Goal: Task Accomplishment & Management: Complete application form

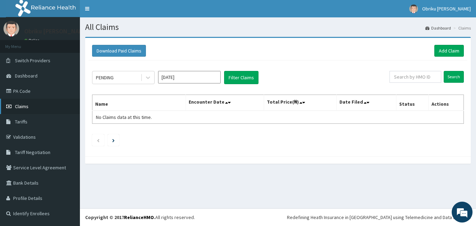
click at [29, 103] on link "Claims" at bounding box center [40, 106] width 80 height 15
click at [26, 88] on link "PA Code" at bounding box center [40, 90] width 80 height 15
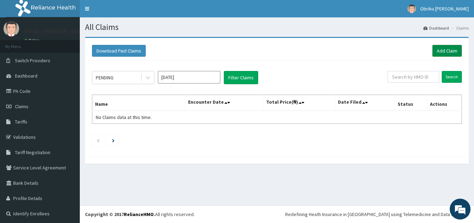
click at [438, 51] on link "Add Claim" at bounding box center [448, 51] width 30 height 12
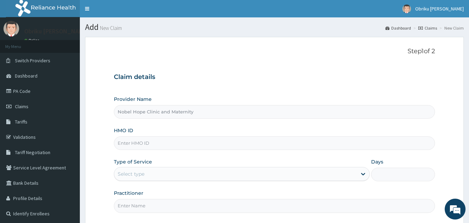
click at [165, 145] on input "HMO ID" at bounding box center [275, 143] width 322 height 14
paste input "frf/10002/a"
type input "frf/10002/a"
click at [163, 177] on div "Select type" at bounding box center [235, 173] width 243 height 11
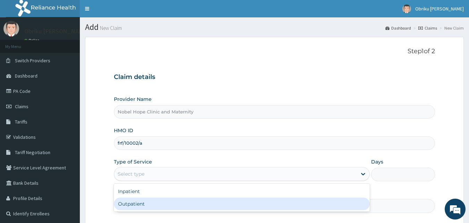
click at [139, 201] on div "Outpatient" at bounding box center [242, 203] width 256 height 13
type input "1"
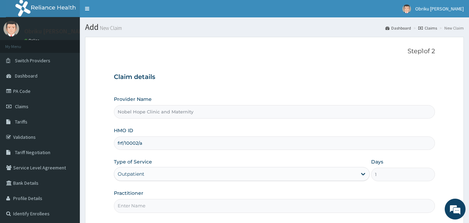
scroll to position [35, 0]
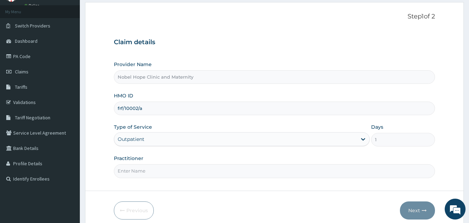
click at [152, 175] on input "Practitioner" at bounding box center [275, 171] width 322 height 14
type input "[PERSON_NAME]"
click at [410, 210] on button "Next" at bounding box center [417, 210] width 35 height 18
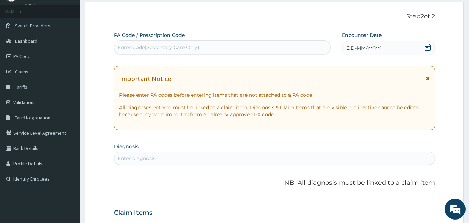
click at [196, 45] on div "Enter Code(Secondary Care Only)" at bounding box center [159, 47] width 82 height 7
click at [209, 46] on div "Enter Code(Secondary Care Only)" at bounding box center [222, 47] width 217 height 11
paste input "PA/A46C85"
type input "PA/A46C85"
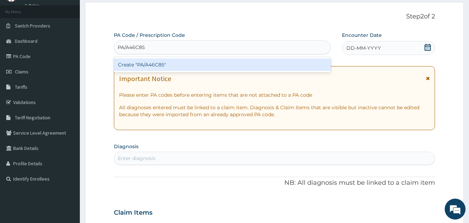
click at [145, 65] on div "Create "PA/A46C85"" at bounding box center [222, 64] width 217 height 13
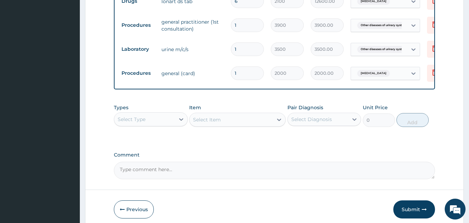
scroll to position [370, 0]
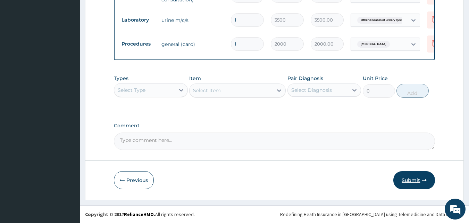
click at [404, 182] on button "Submit" at bounding box center [414, 180] width 42 height 18
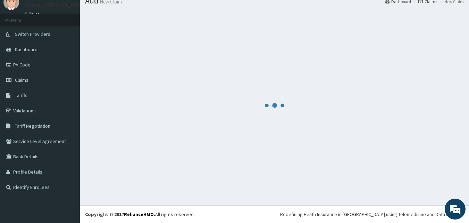
scroll to position [26, 0]
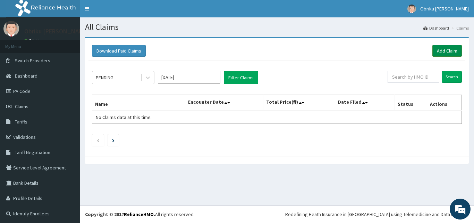
click at [434, 48] on link "Add Claim" at bounding box center [448, 51] width 30 height 12
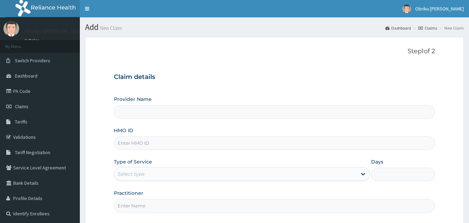
type input "Nobel Hope Clinic and Maternity"
click at [188, 144] on input "HMO ID" at bounding box center [275, 143] width 322 height 14
paste input "sut/10026/A"
type input "sut/10026/A"
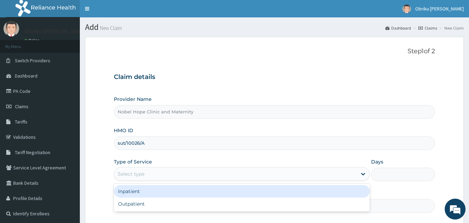
click at [155, 174] on div "Select type" at bounding box center [235, 173] width 243 height 11
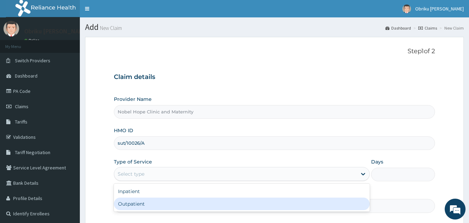
click at [152, 200] on div "Outpatient" at bounding box center [242, 203] width 256 height 13
type input "1"
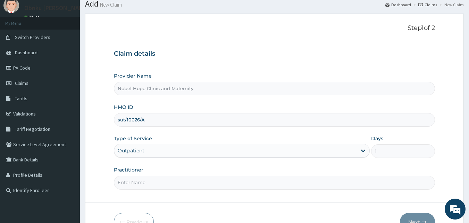
scroll to position [35, 0]
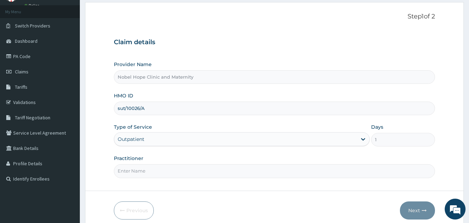
click at [155, 175] on input "Practitioner" at bounding box center [275, 171] width 322 height 14
type input "DR. EDMUND A."
click at [416, 215] on button "Next" at bounding box center [417, 210] width 35 height 18
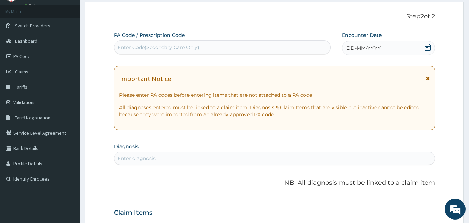
click at [173, 45] on div "Enter Code(Secondary Care Only)" at bounding box center [159, 47] width 82 height 7
paste input "SUT/10026/A"
type input "SUT/10026/A"
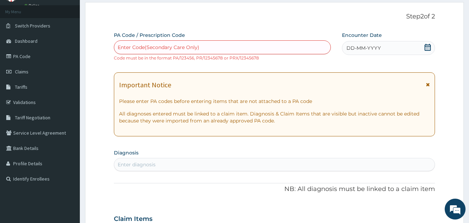
click at [224, 46] on div "Enter Code(Secondary Care Only)" at bounding box center [222, 47] width 217 height 11
paste input "PA/21CE26"
type input "PA/21CE26"
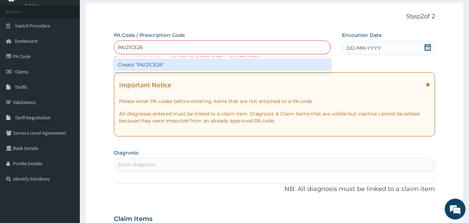
click at [158, 64] on div "Create "PA/21CE26"" at bounding box center [222, 64] width 217 height 13
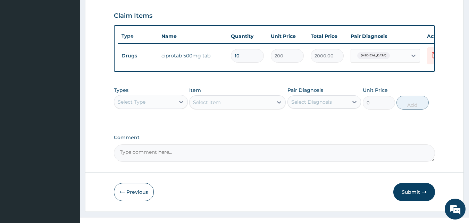
scroll to position [250, 0]
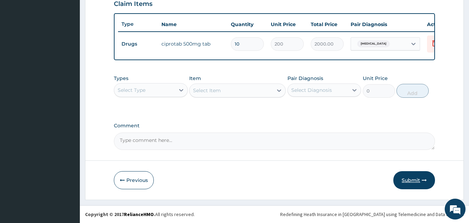
click at [409, 181] on button "Submit" at bounding box center [414, 180] width 42 height 18
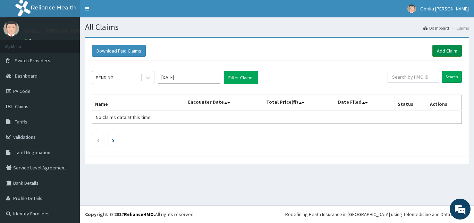
click at [437, 49] on link "Add Claim" at bounding box center [448, 51] width 30 height 12
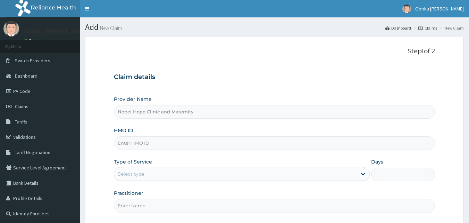
type input "Nobel Hope Clinic and Maternity"
click at [162, 144] on input "HMO ID" at bounding box center [275, 143] width 322 height 14
paste input "SUT/10020/B"
type input "SUT/10020/B"
click at [155, 173] on div "Select type" at bounding box center [235, 173] width 243 height 11
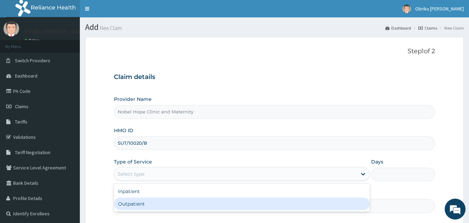
click at [142, 203] on div "Outpatient" at bounding box center [242, 203] width 256 height 13
type input "1"
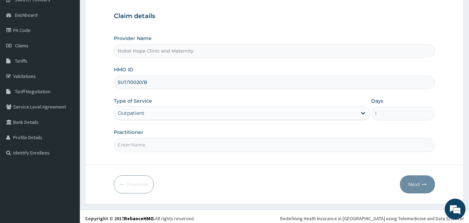
scroll to position [65, 0]
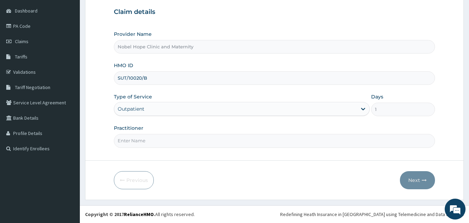
click at [157, 138] on input "Practitioner" at bounding box center [275, 141] width 322 height 14
click at [157, 145] on input "Practitioner" at bounding box center [275, 141] width 322 height 14
type input "[PERSON_NAME]"
click at [415, 179] on button "Next" at bounding box center [417, 180] width 35 height 18
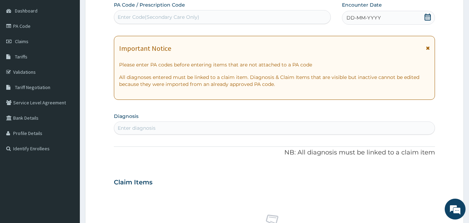
click at [159, 14] on div "Enter Code(Secondary Care Only)" at bounding box center [159, 17] width 82 height 7
paste input "PA/B495DF"
type input "PA/B495DF"
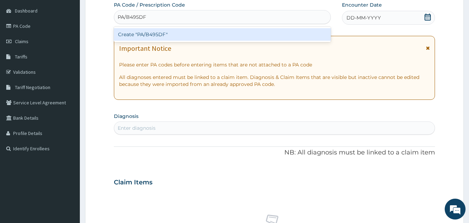
click at [157, 34] on div "Create "PA/B495DF"" at bounding box center [222, 34] width 217 height 13
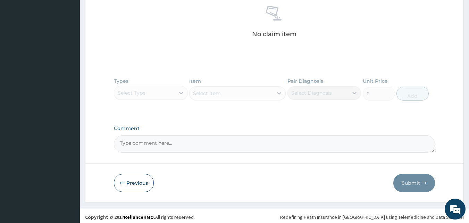
scroll to position [282, 0]
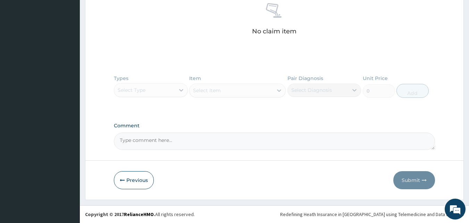
click at [140, 177] on button "Previous" at bounding box center [134, 180] width 40 height 18
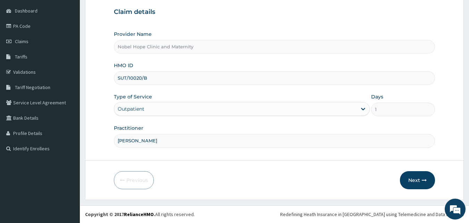
scroll to position [0, 0]
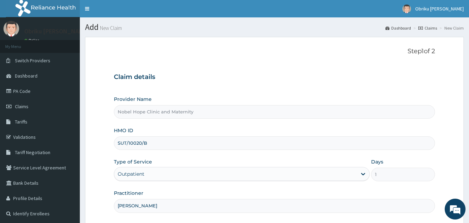
click at [161, 146] on input "SUT/10020/B" at bounding box center [275, 143] width 322 height 14
type input "S"
click at [161, 146] on input "HMO ID" at bounding box center [275, 143] width 322 height 14
click at [152, 143] on input "HMO ID" at bounding box center [275, 143] width 322 height 14
paste input "frf/10010/a"
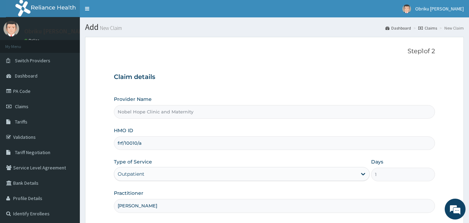
type input "frf/10010/a"
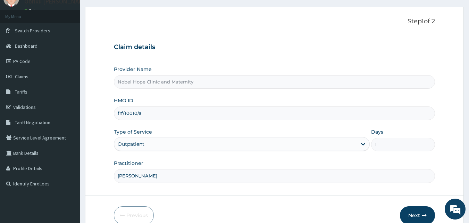
scroll to position [65, 0]
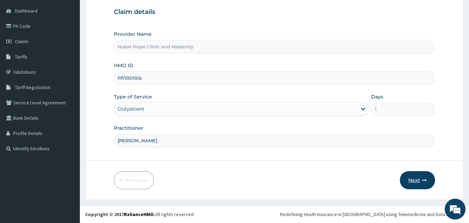
click at [407, 179] on button "Next" at bounding box center [417, 180] width 35 height 18
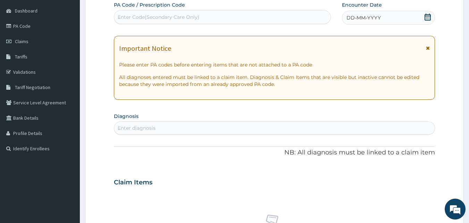
click at [180, 17] on div "Enter Code(Secondary Care Only)" at bounding box center [159, 17] width 82 height 7
paste input "PA/58CAEA"
type input "PA/58CAEA"
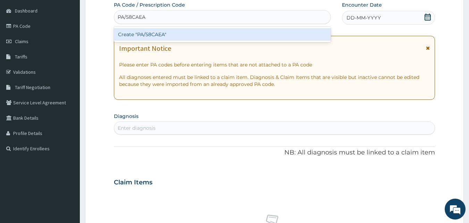
click at [155, 36] on div "Create "PA/58CAEA"" at bounding box center [222, 34] width 217 height 13
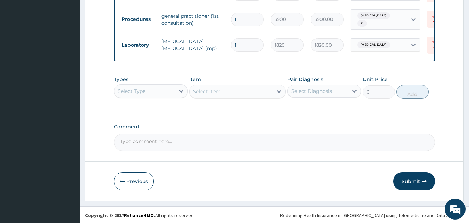
scroll to position [397, 0]
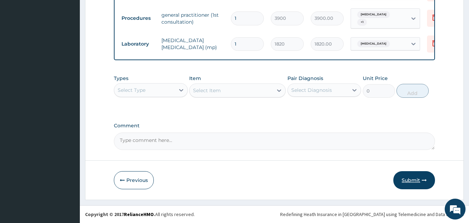
click at [410, 180] on button "Submit" at bounding box center [414, 180] width 42 height 18
